Goal: Register for event/course

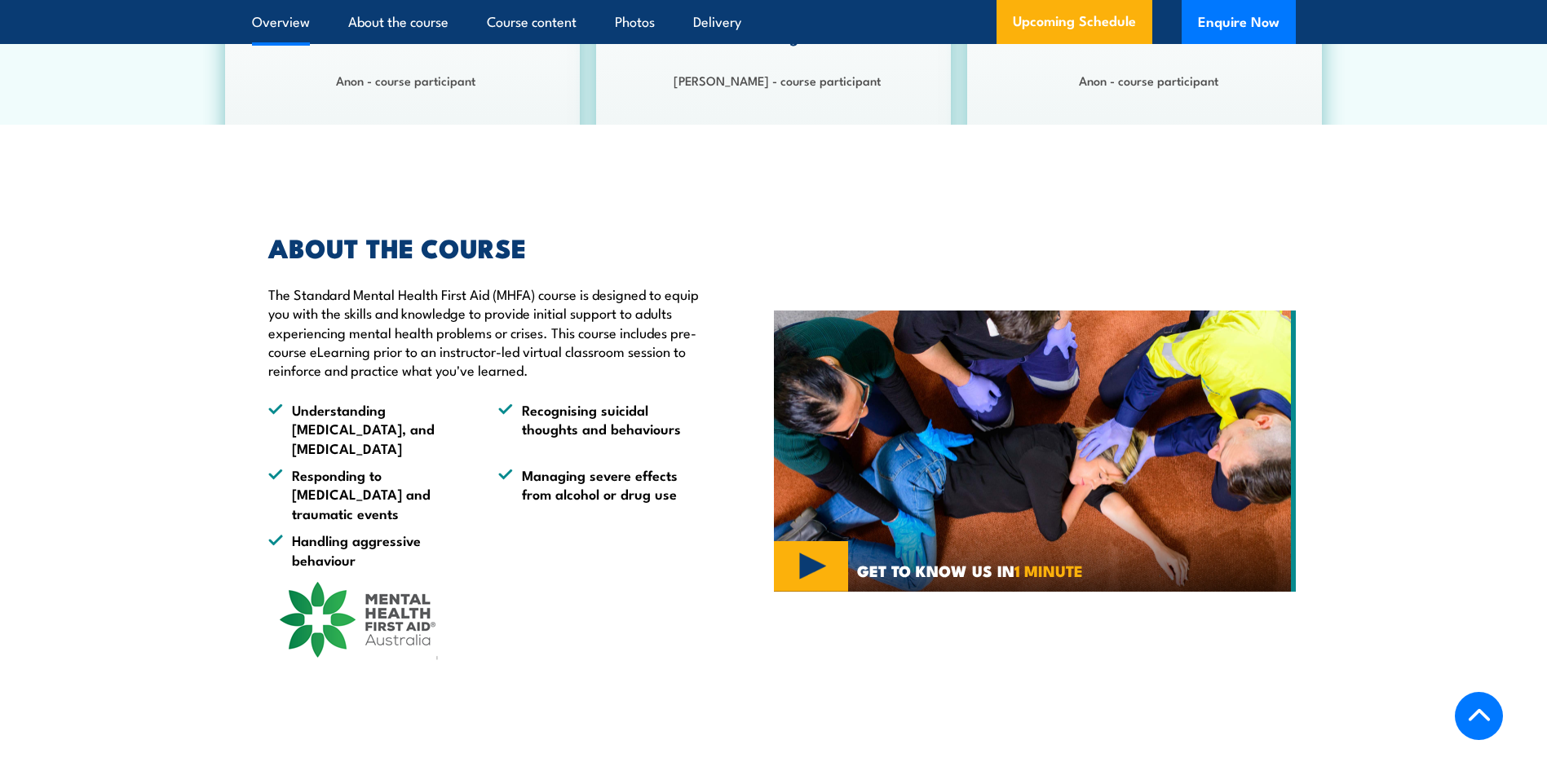
scroll to position [1060, 0]
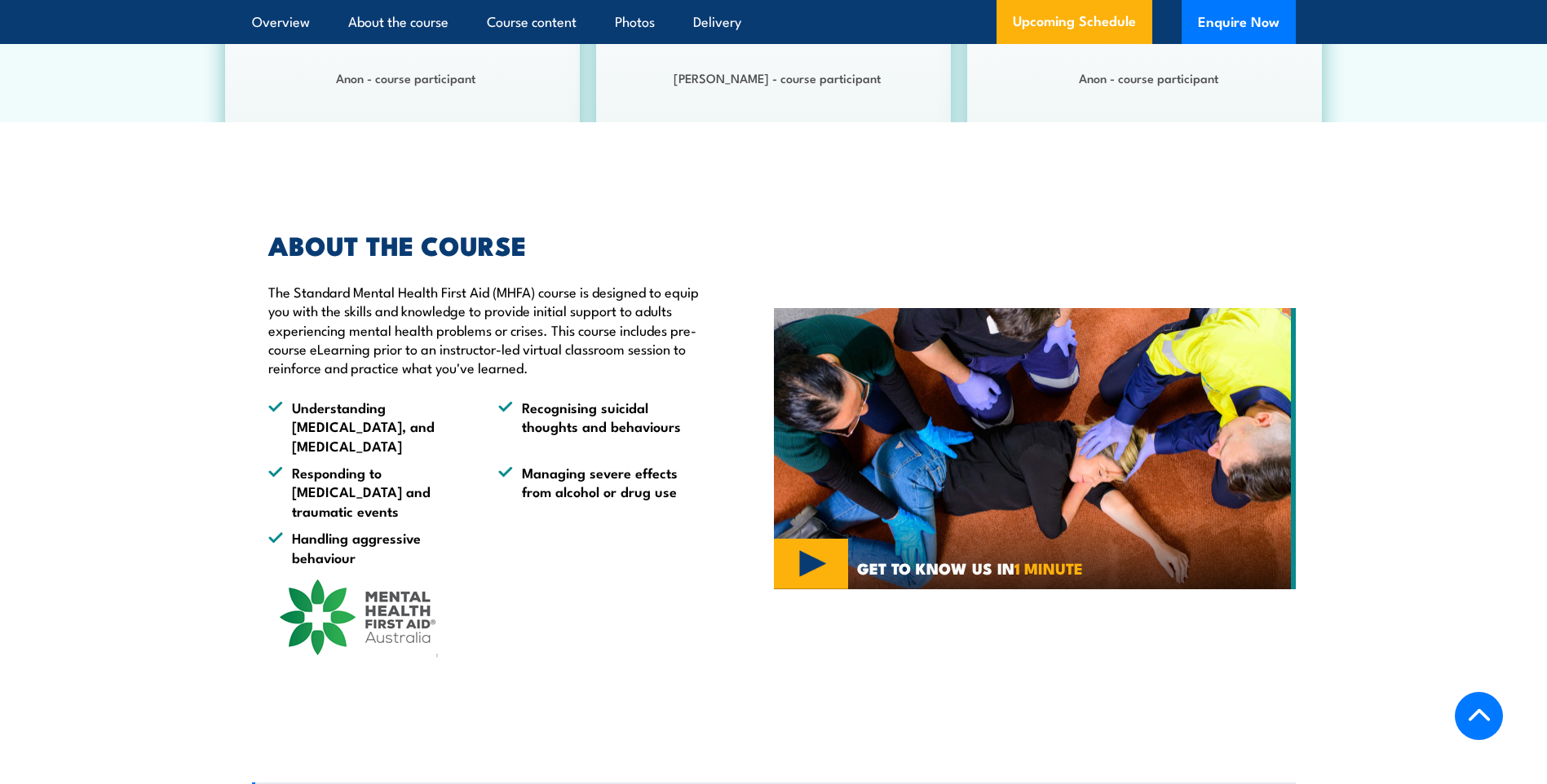
click at [1516, 272] on section "ABOUT THE COURSE The Standard Mental Health First Aid (MHFA) course is designed…" at bounding box center [773, 448] width 1547 height 512
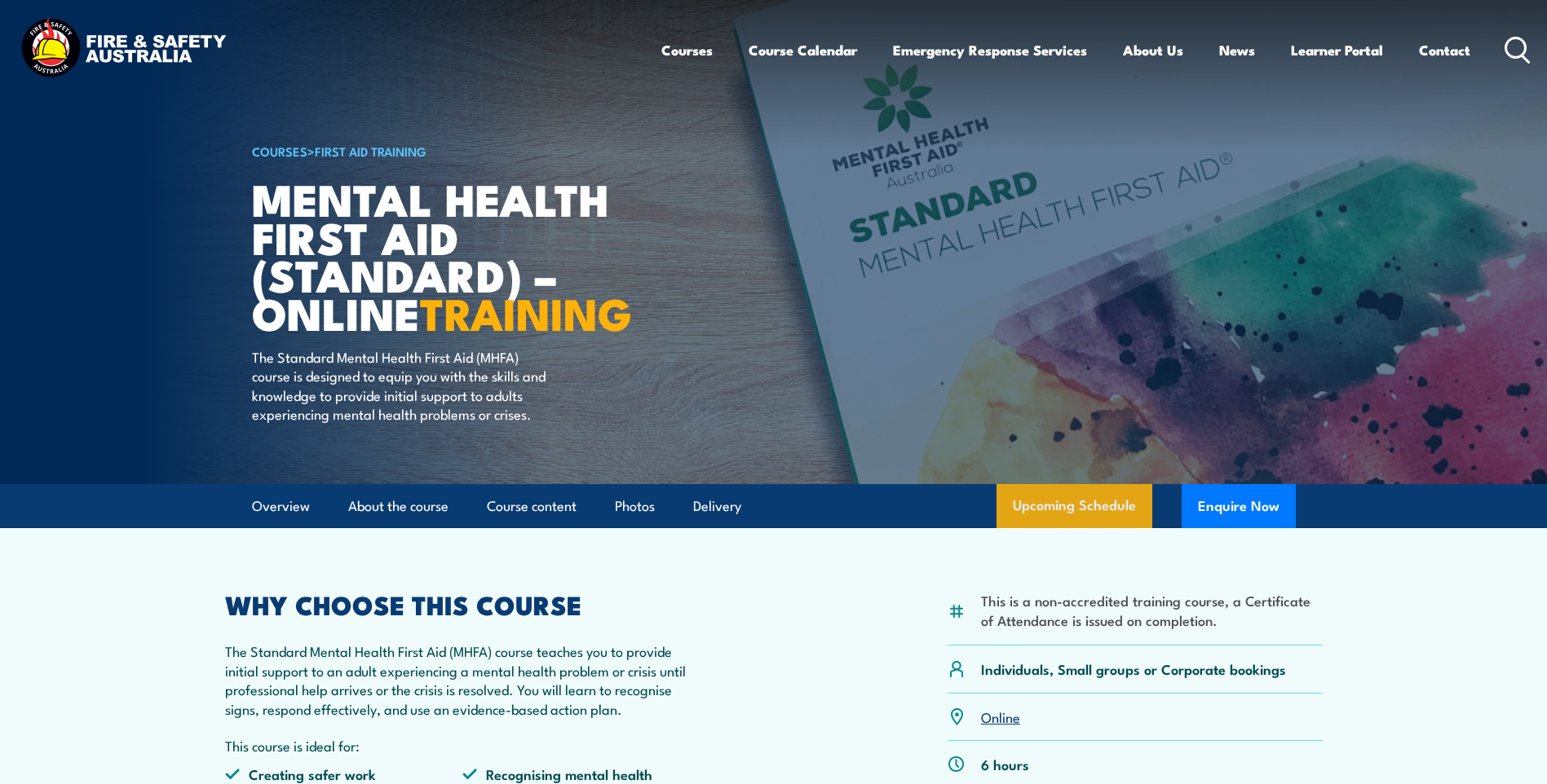
click at [1085, 528] on link "Upcoming Schedule" at bounding box center [1074, 506] width 155 height 44
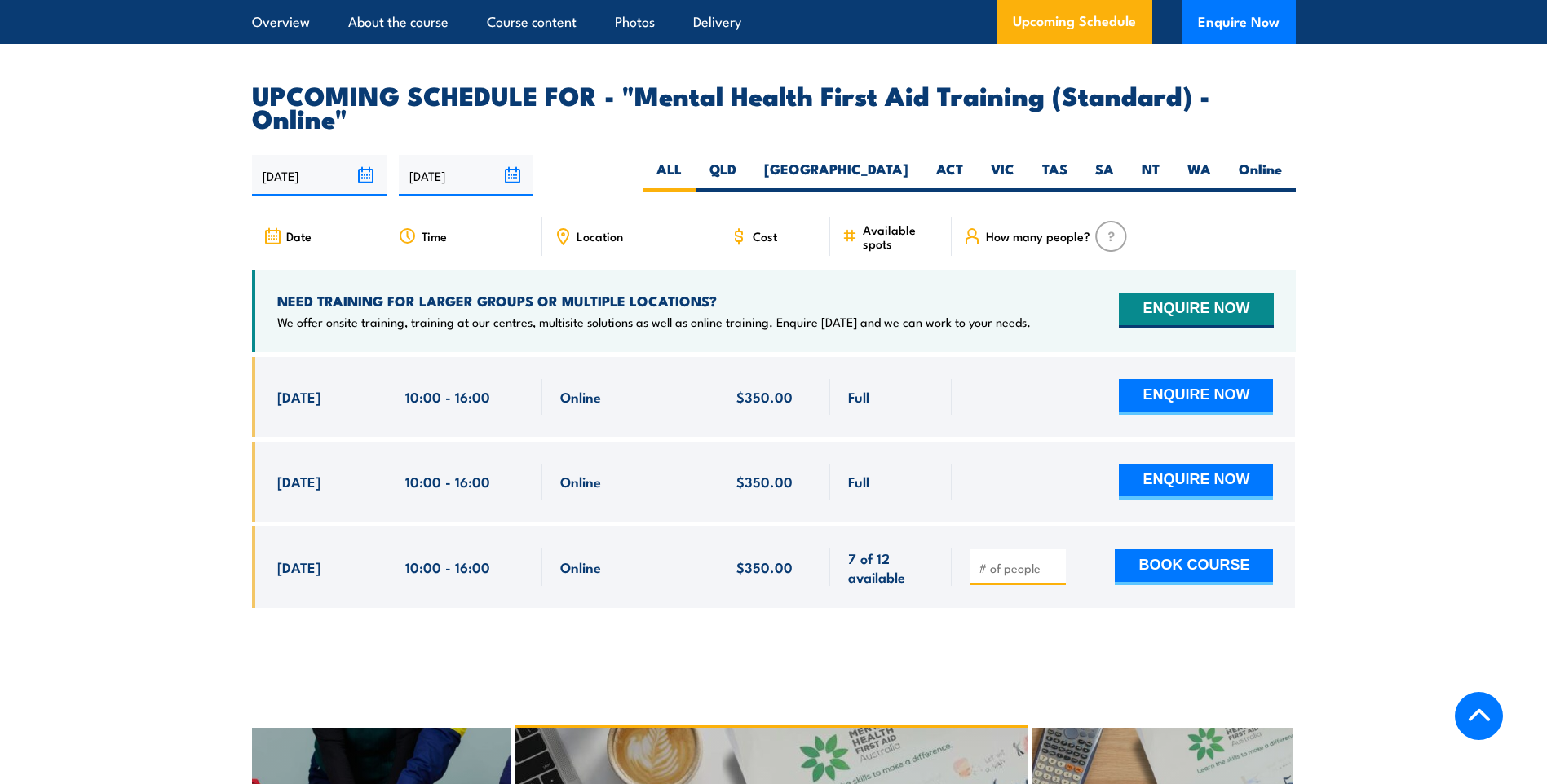
scroll to position [3346, 0]
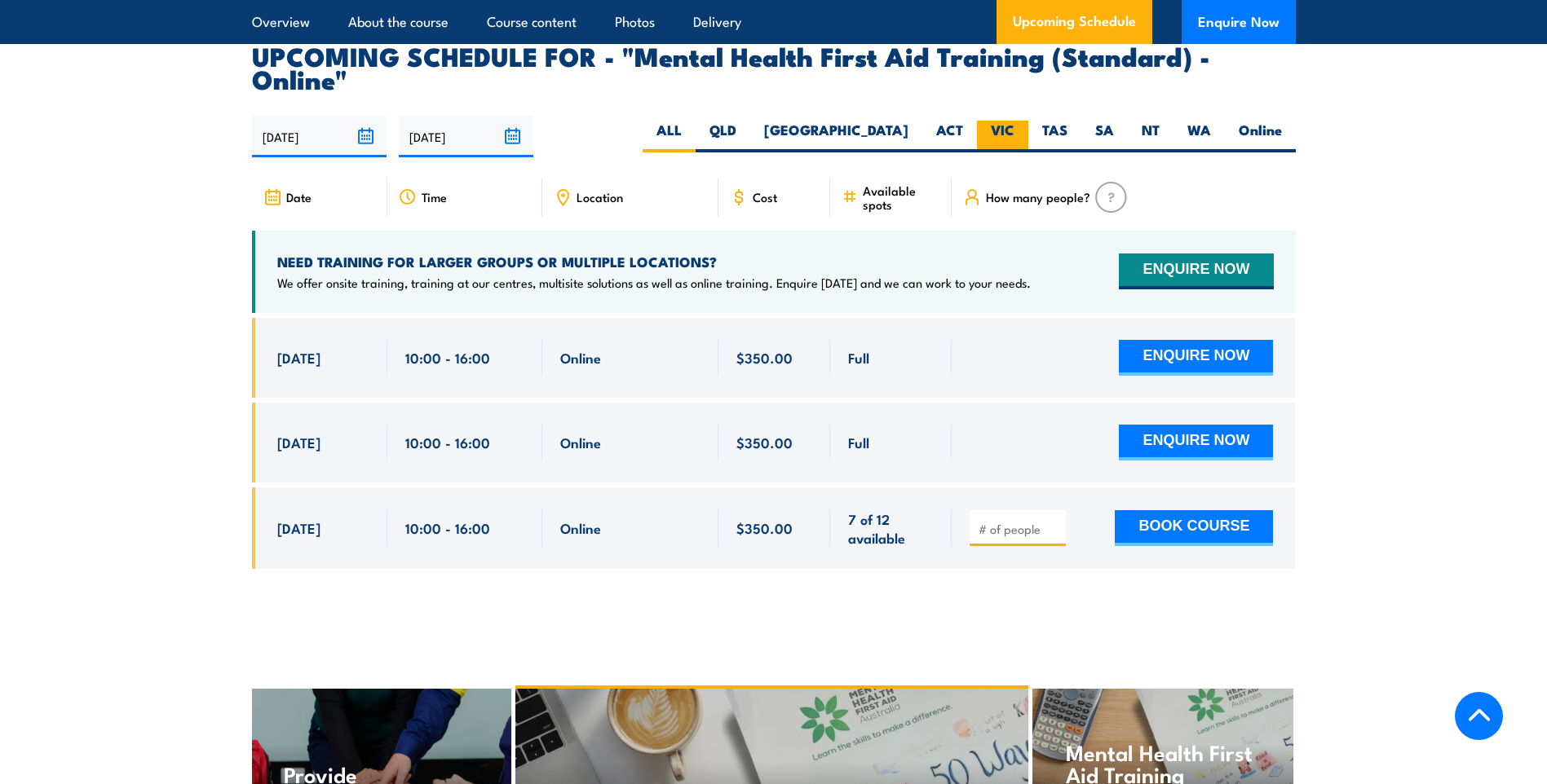
click at [1011, 120] on label "VIC" at bounding box center [1002, 136] width 51 height 32
click at [1015, 120] on input "VIC" at bounding box center [1019, 125] width 10 height 10
radio input "true"
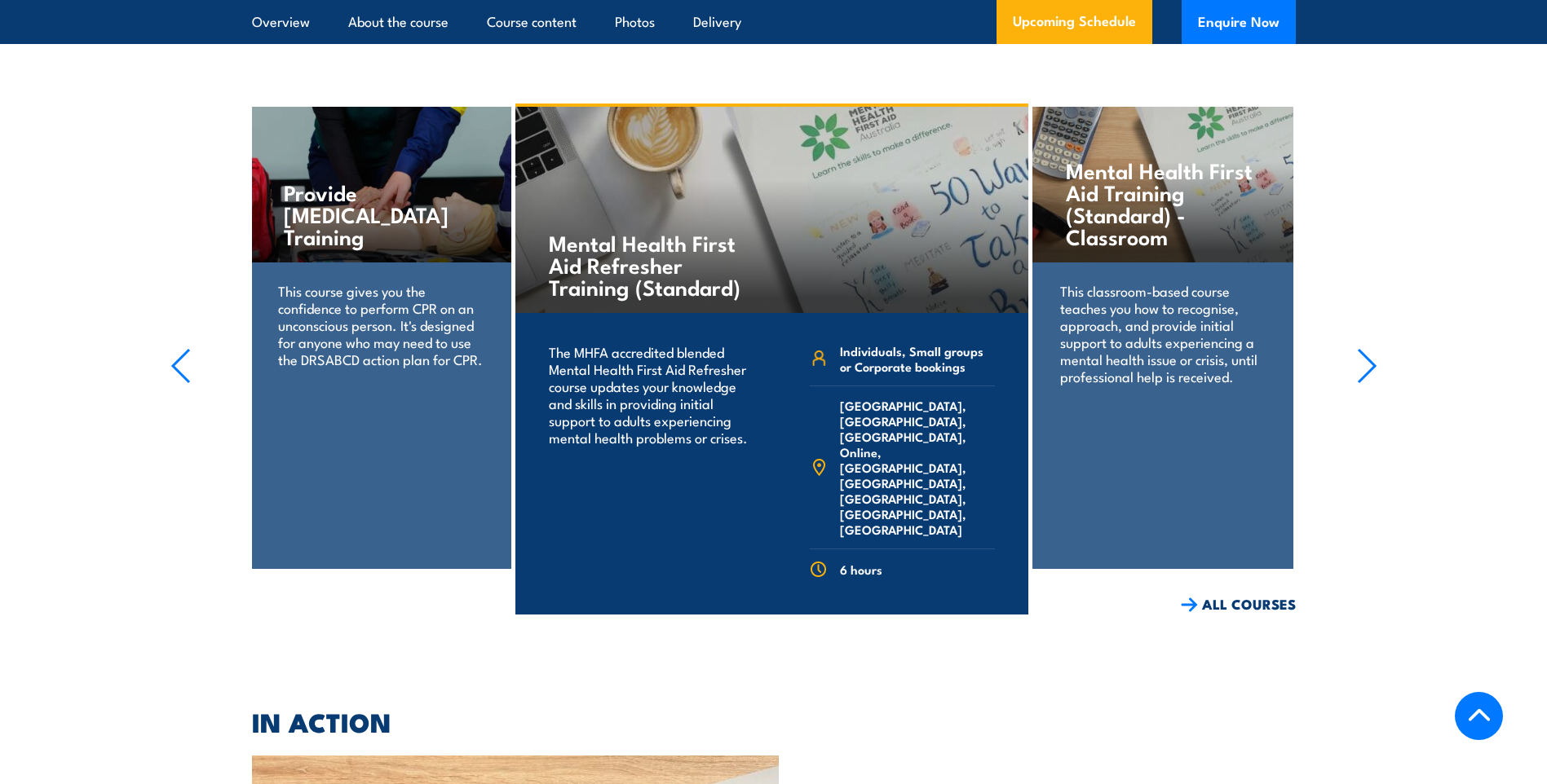
scroll to position [3835, 0]
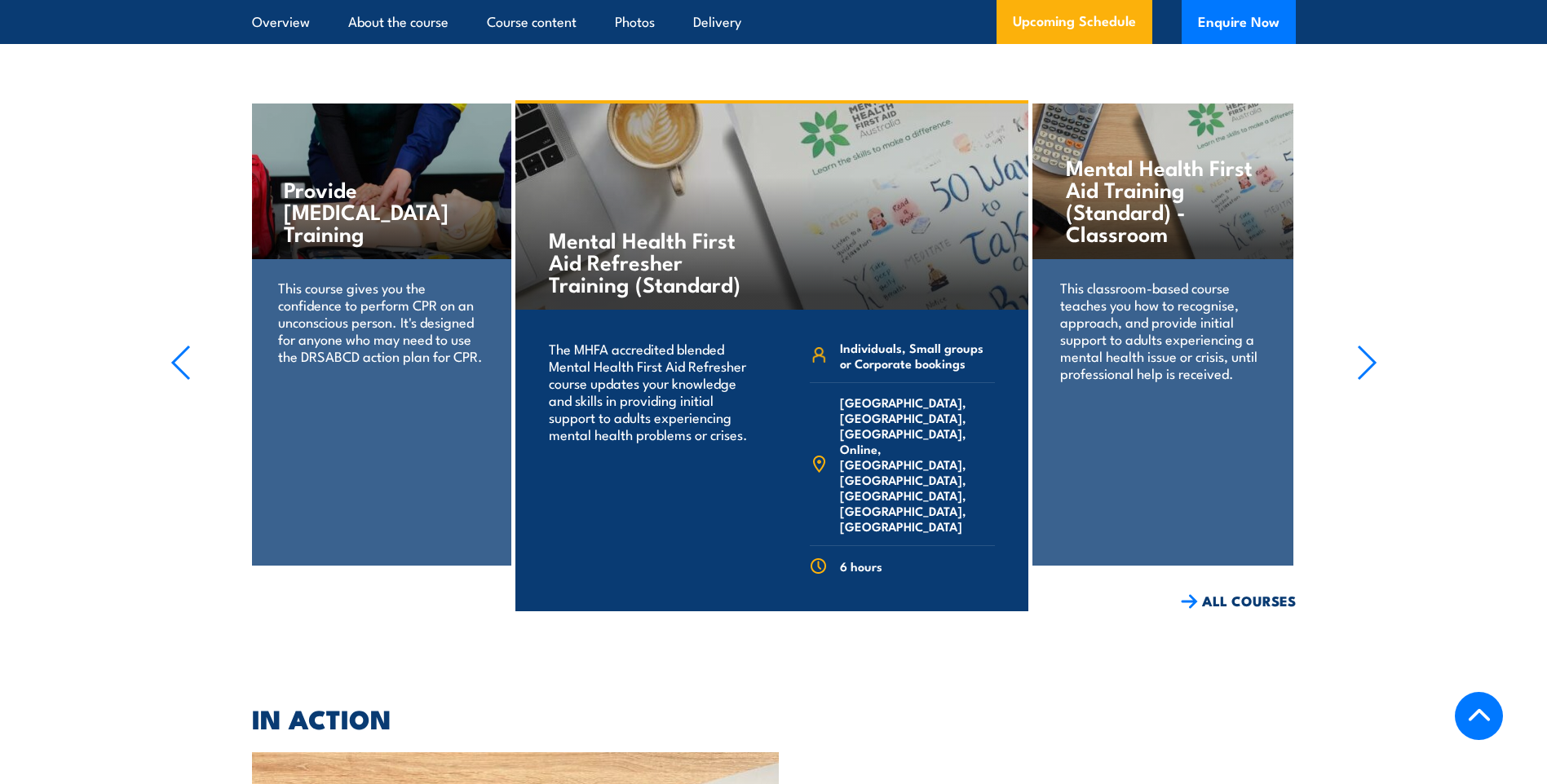
click at [1218, 292] on p "This classroom-based course teaches you how to recognise, approach, and provide…" at bounding box center [1162, 330] width 205 height 102
click at [1127, 283] on p "This classroom-based course teaches you how to recognise, approach, and provide…" at bounding box center [1162, 330] width 205 height 102
drag, startPoint x: 1088, startPoint y: 347, endPoint x: 1090, endPoint y: 238, distance: 109.0
click at [1085, 293] on div "This classroom-based course teaches you how to recognise, approach, and provide…" at bounding box center [1161, 341] width 261 height 163
drag, startPoint x: 1090, startPoint y: 238, endPoint x: 1108, endPoint y: 122, distance: 117.4
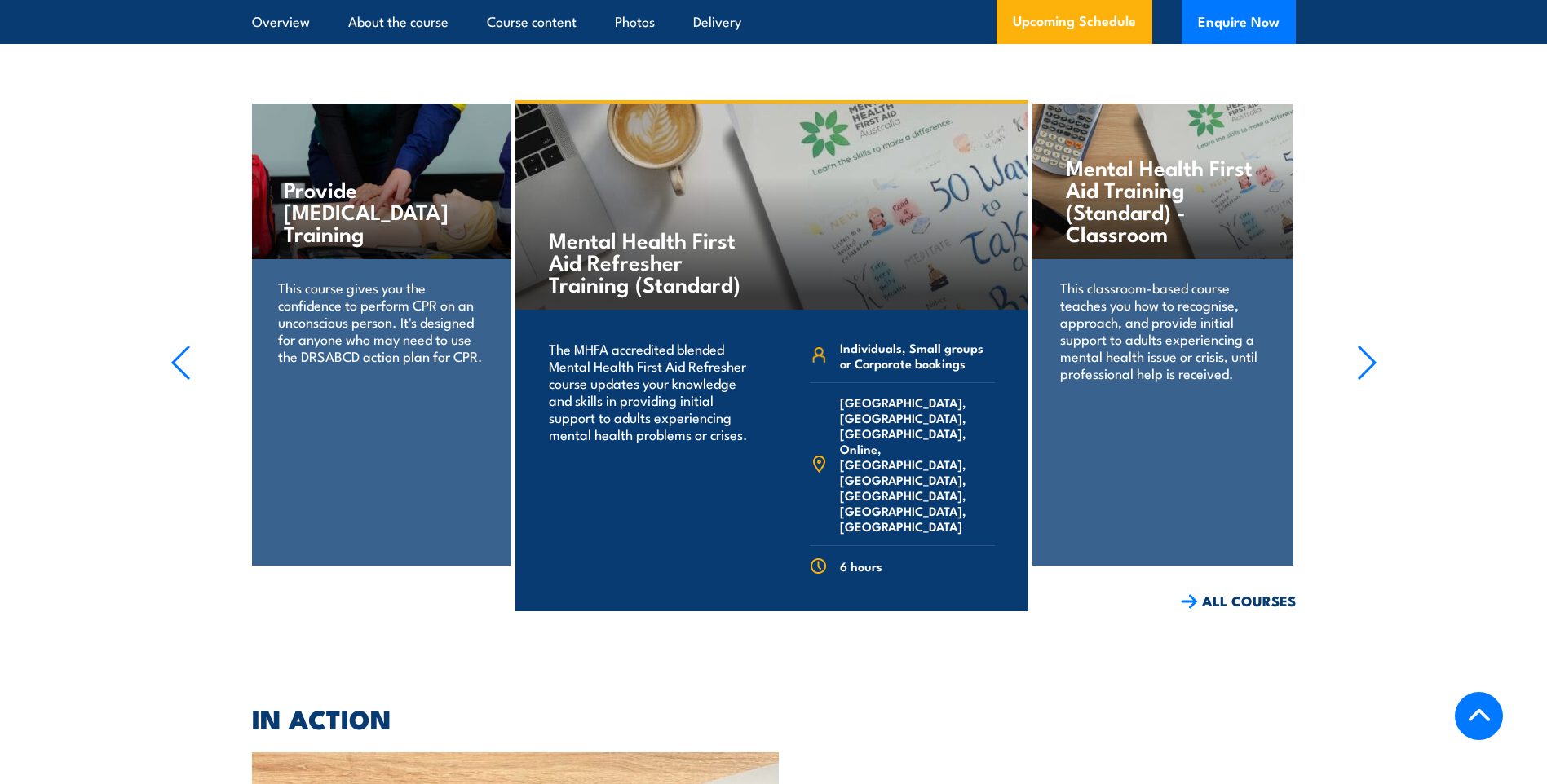
click at [1098, 155] on h4 "Mental Health First Aid Training (Standard) - Classroom" at bounding box center [1162, 199] width 193 height 88
click at [1140, 155] on h4 "Mental Health First Aid Training (Standard) - Classroom" at bounding box center [1162, 199] width 193 height 88
drag, startPoint x: 1140, startPoint y: 110, endPoint x: 952, endPoint y: 163, distance: 195.3
click at [952, 163] on div "Mental Health First Aid Refresher Training (Standard)" at bounding box center [771, 206] width 513 height 206
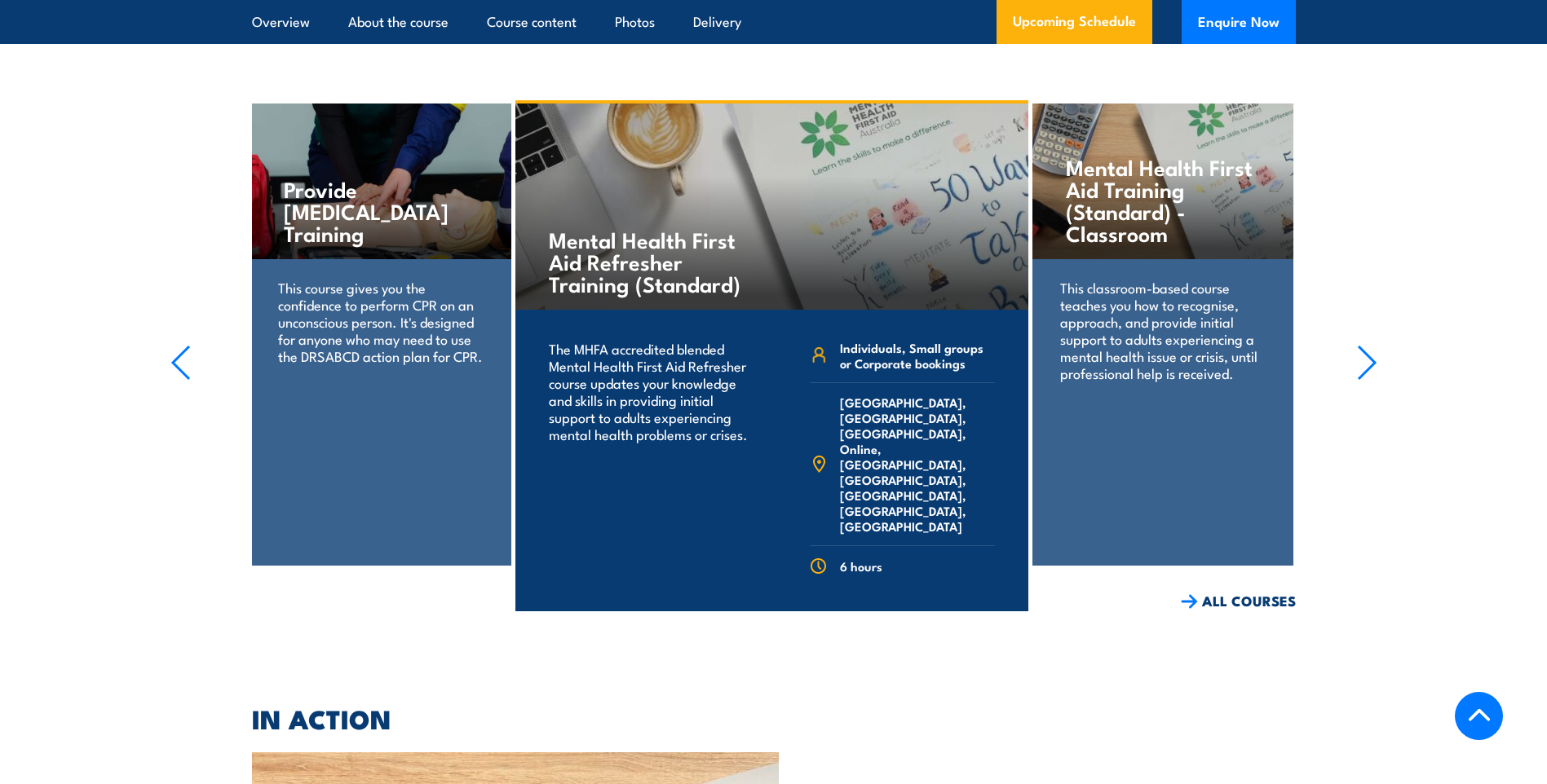
click at [1142, 205] on h4 "Mental Health First Aid Training (Standard) - Classroom" at bounding box center [1162, 199] width 193 height 88
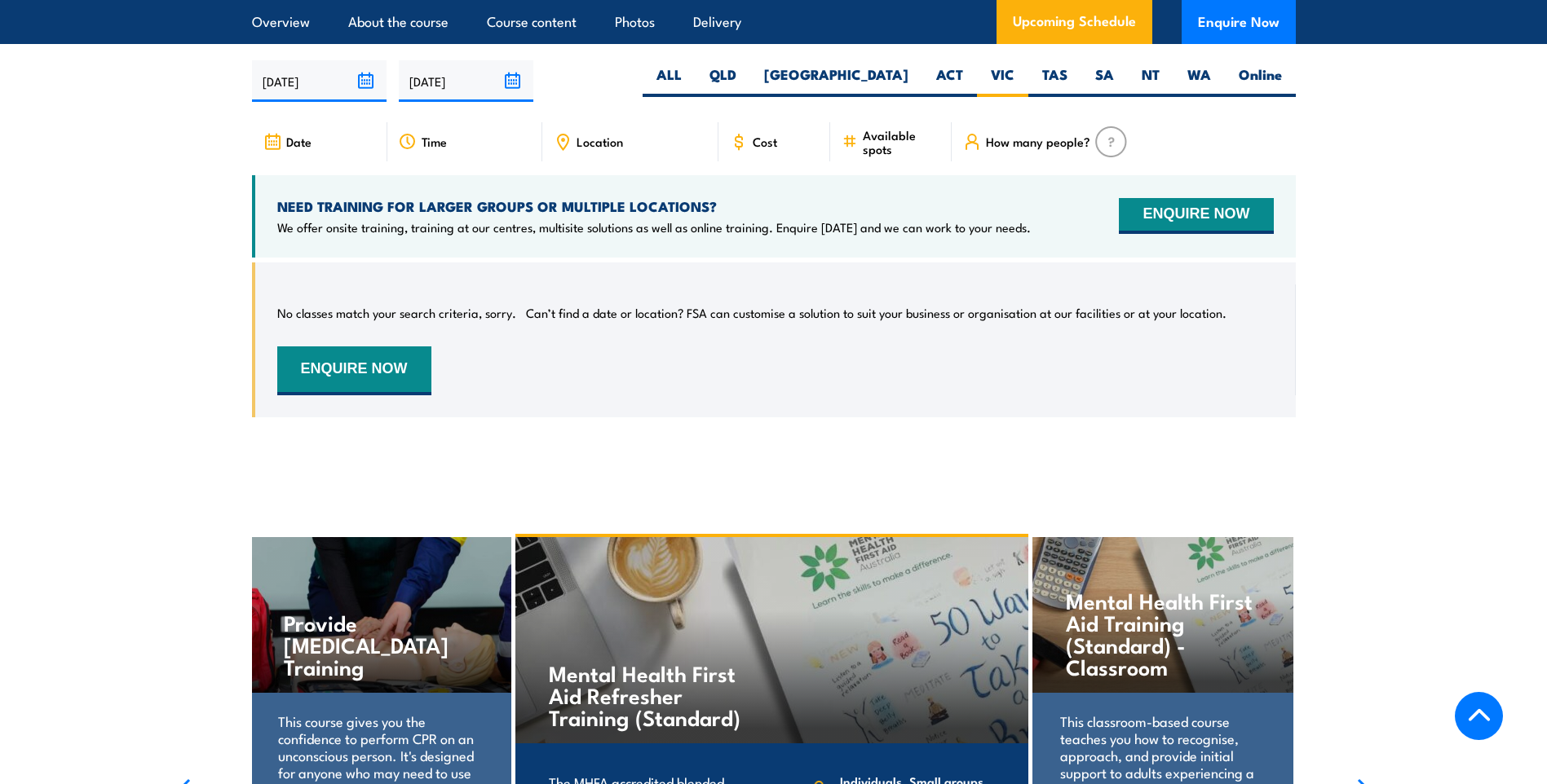
scroll to position [3264, 0]
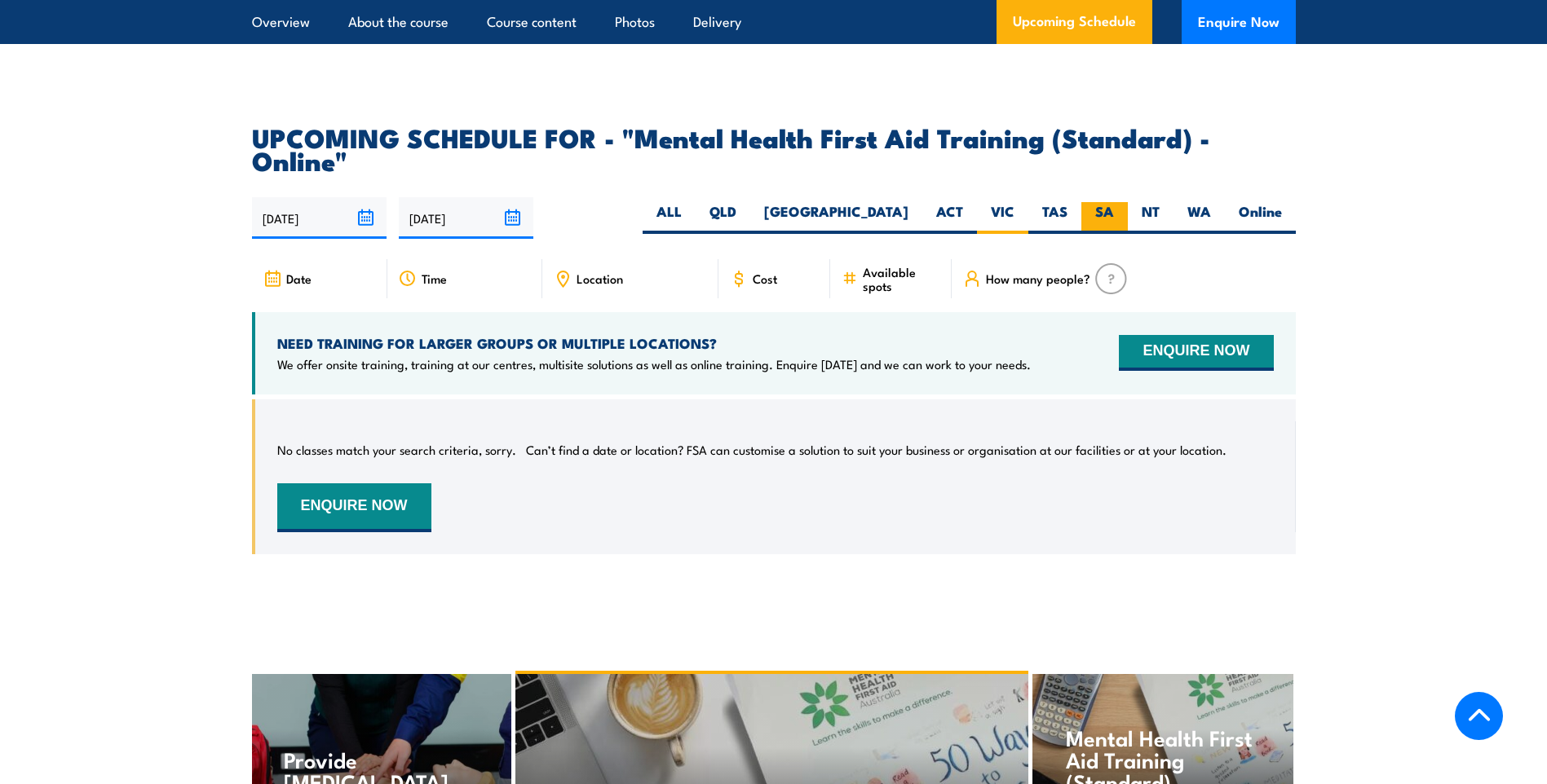
click at [1098, 202] on label "SA" at bounding box center [1104, 218] width 46 height 32
click at [1114, 202] on input "SA" at bounding box center [1119, 206] width 10 height 10
radio input "true"
